Goal: Task Accomplishment & Management: Manage account settings

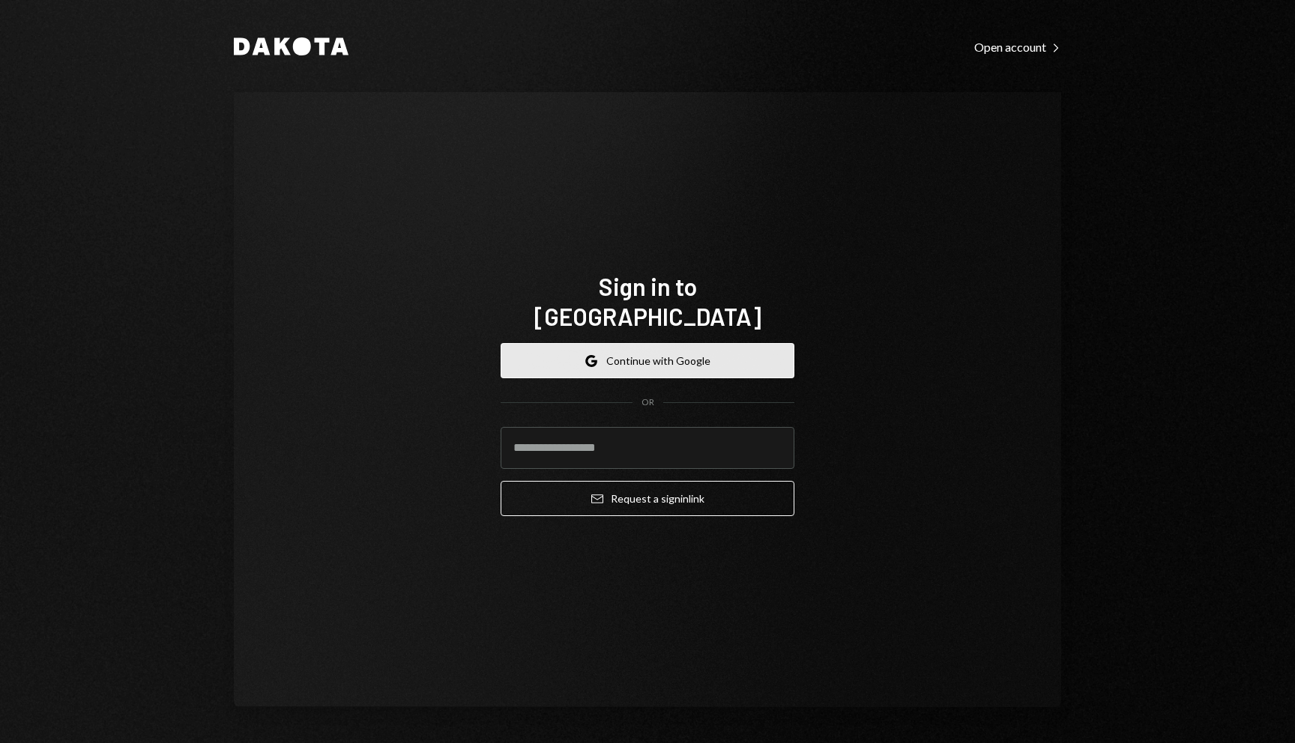
click at [711, 350] on button "Google Continue with Google" at bounding box center [648, 360] width 294 height 35
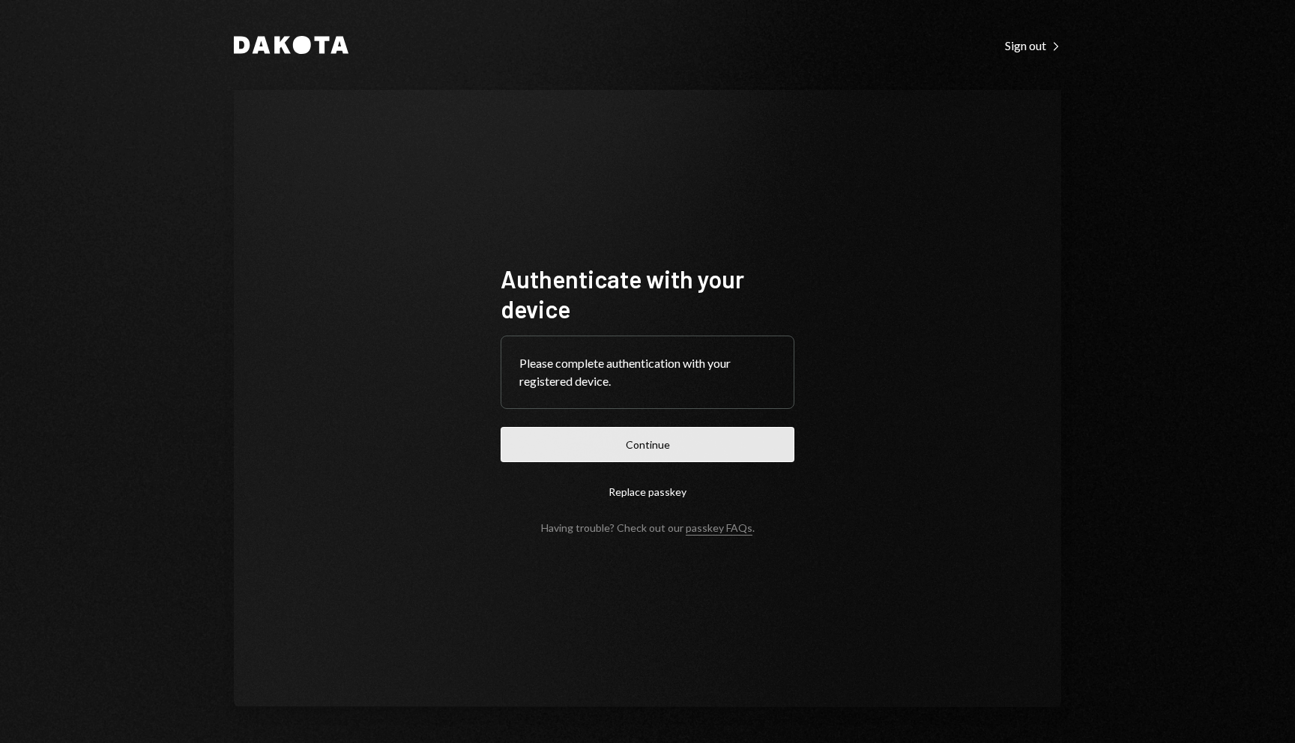
click at [713, 443] on button "Continue" at bounding box center [648, 444] width 294 height 35
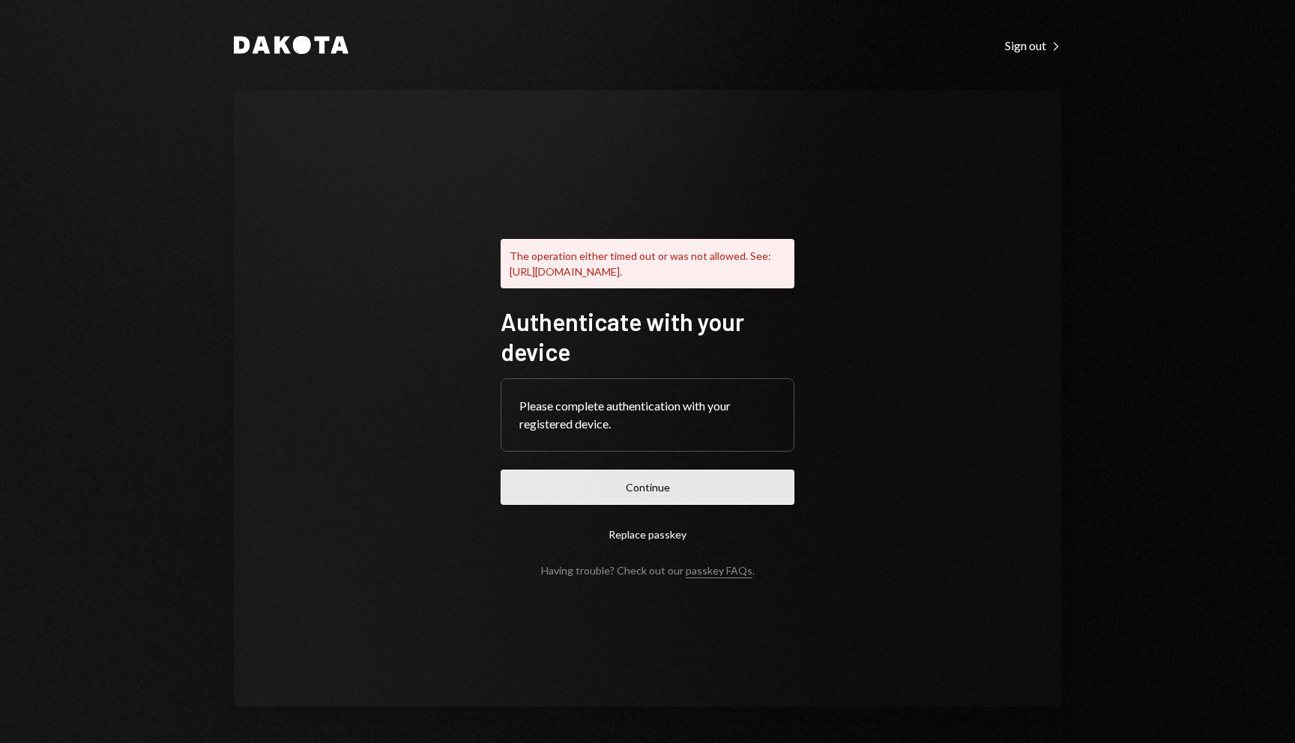
click at [729, 492] on button "Continue" at bounding box center [648, 487] width 294 height 35
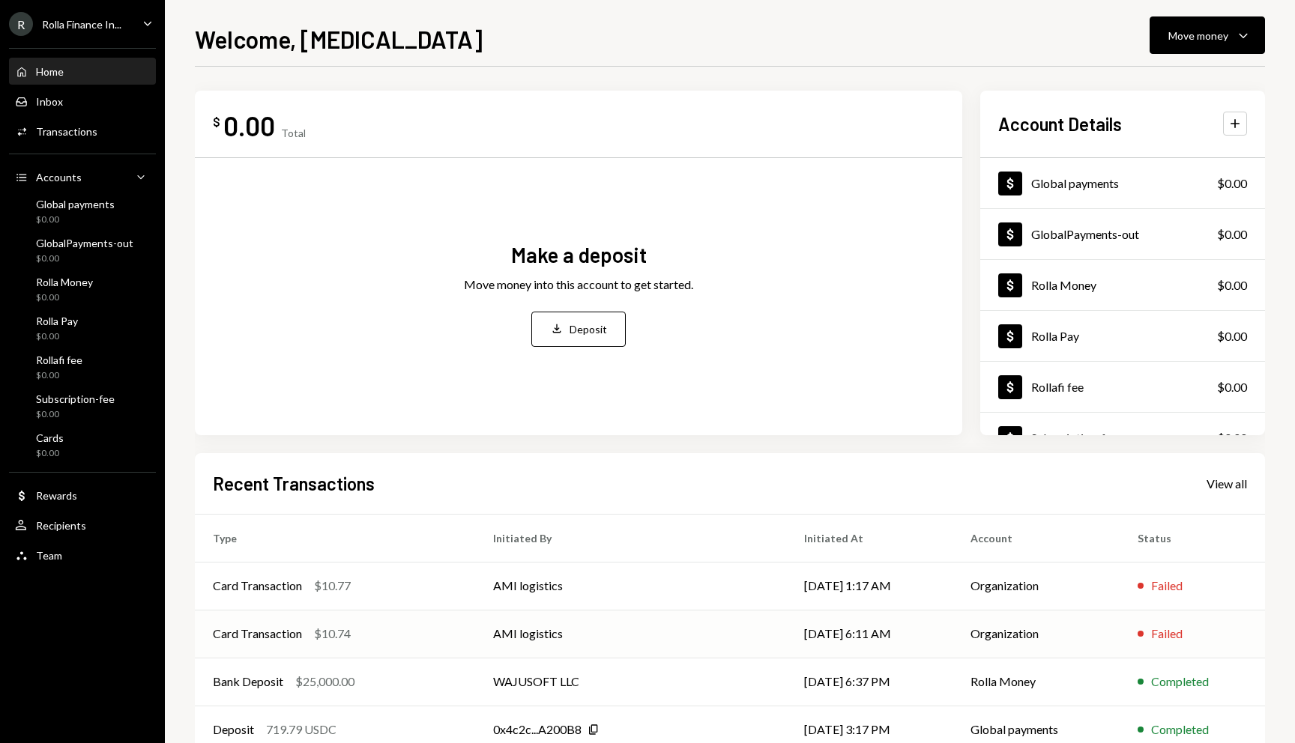
click at [427, 639] on div "Card Transaction $10.74" at bounding box center [335, 634] width 244 height 18
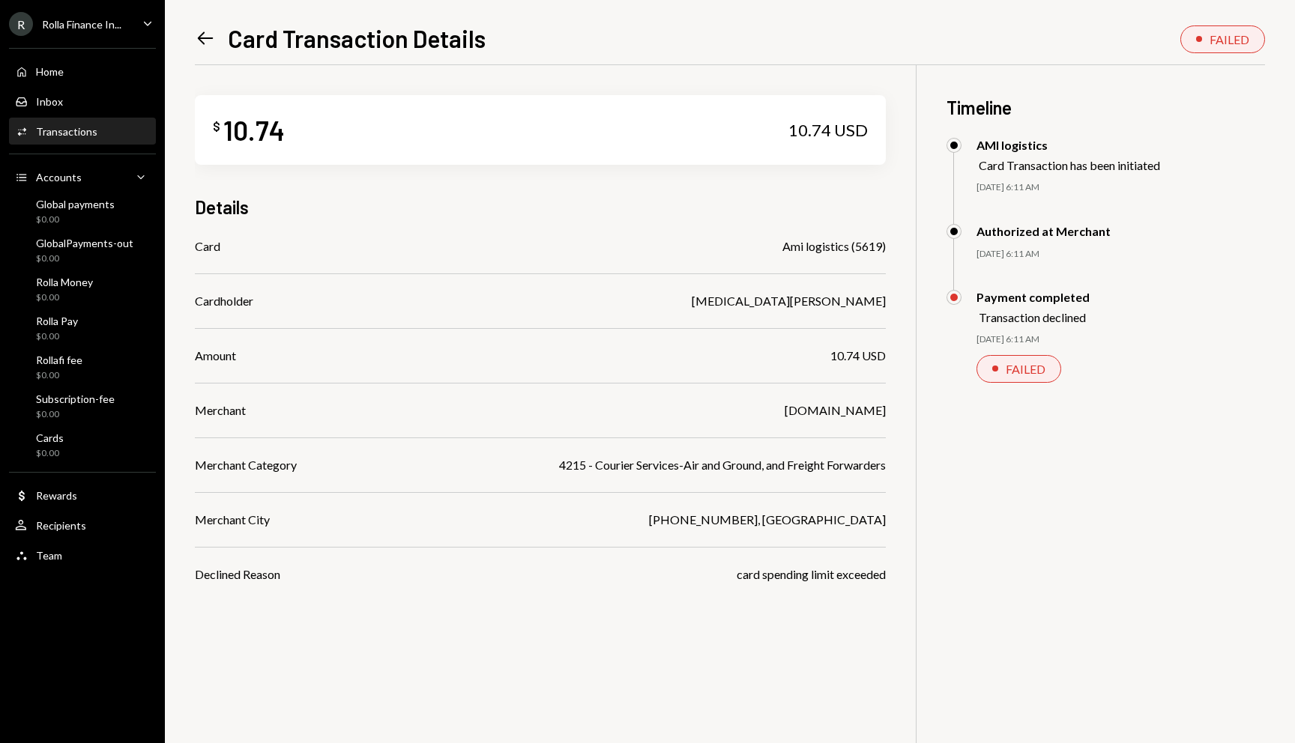
click at [127, 21] on div "R Rolla Finance In... Caret Down" at bounding box center [82, 24] width 165 height 24
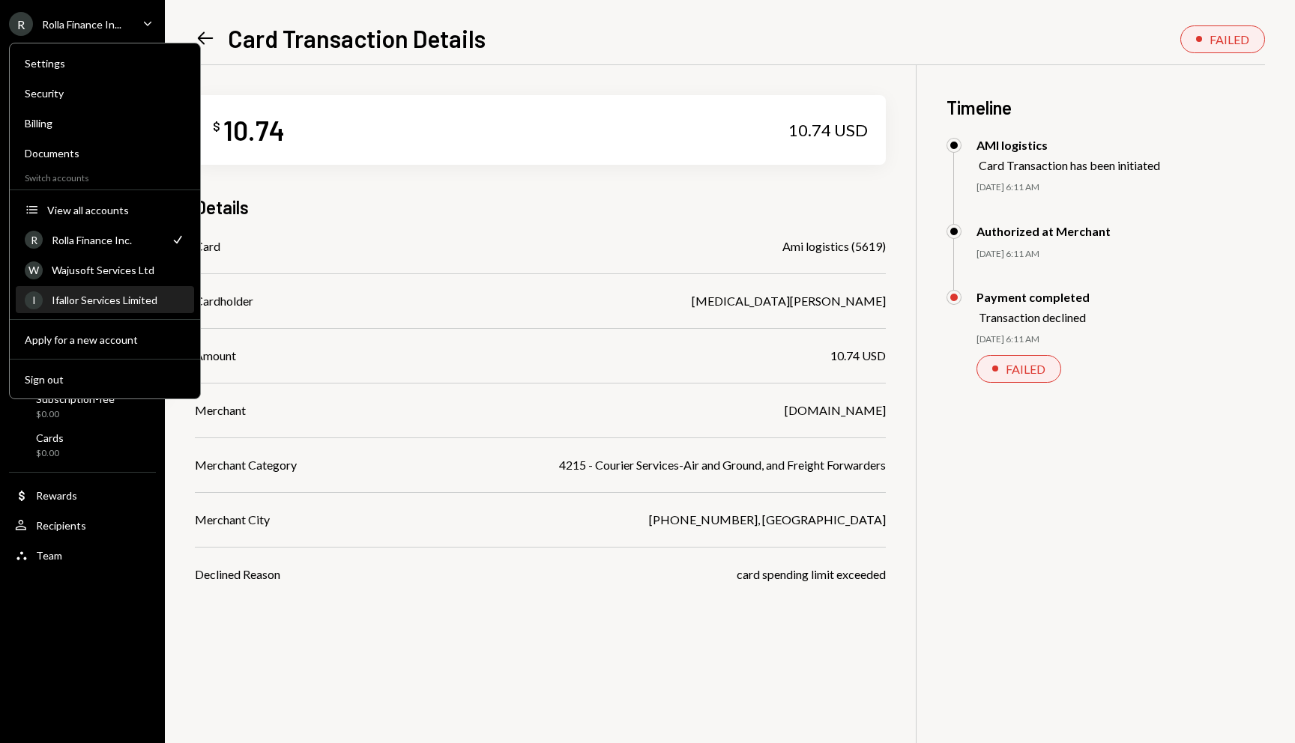
click at [95, 300] on div "Ifallor Services Limited" at bounding box center [118, 300] width 133 height 13
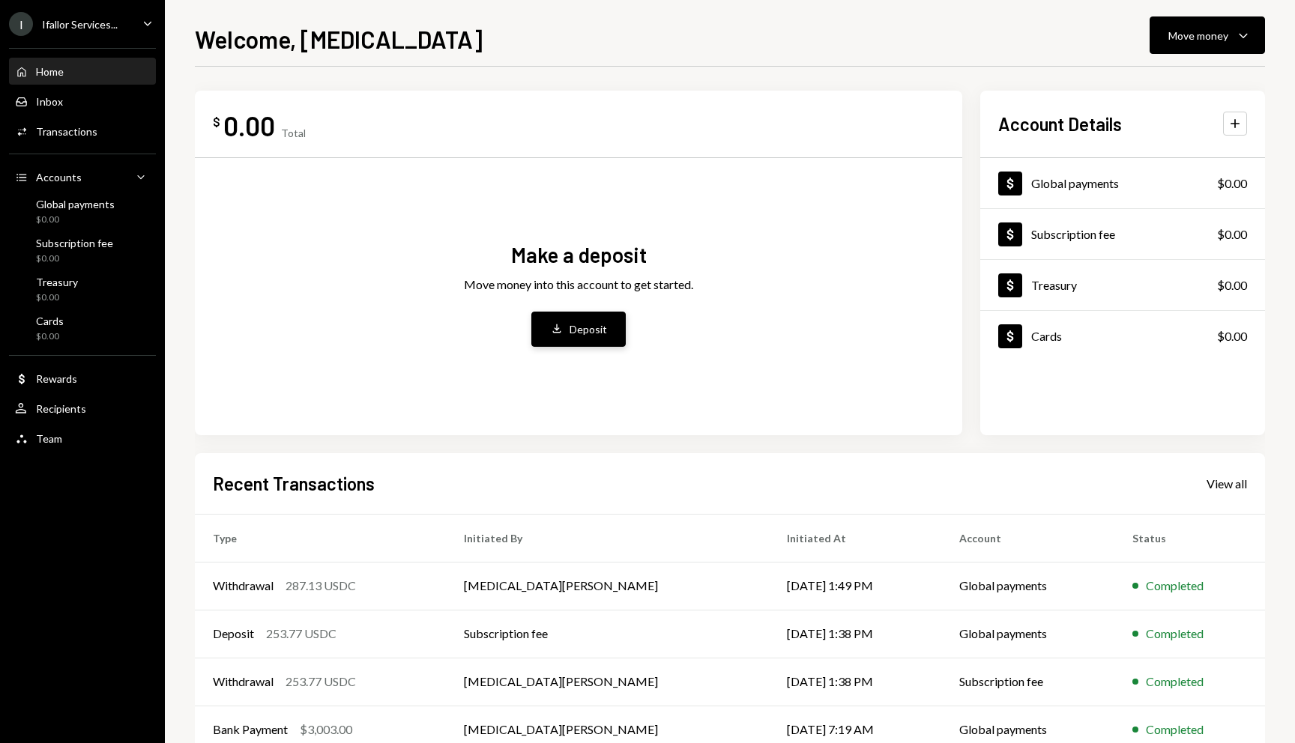
click at [608, 336] on button "Deposit Deposit" at bounding box center [578, 329] width 94 height 35
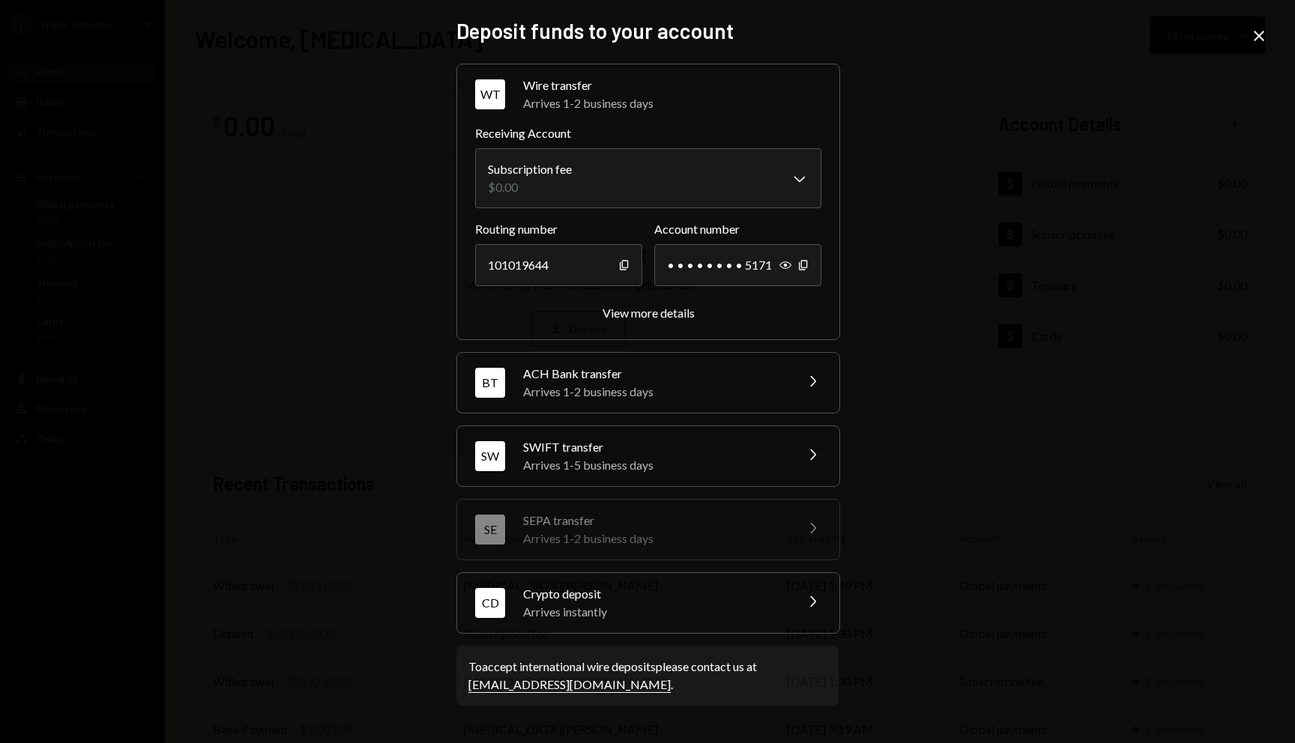
click at [1255, 38] on icon at bounding box center [1259, 36] width 10 height 10
